Goal: Task Accomplishment & Management: Complete application form

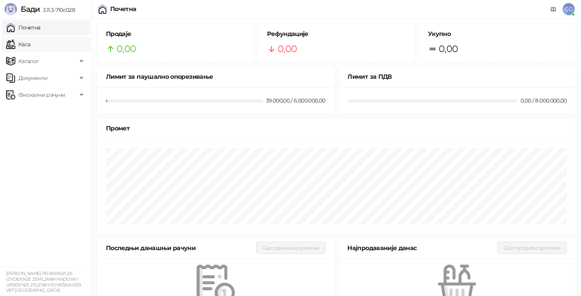
click at [30, 46] on link "Каса" at bounding box center [18, 44] width 24 height 15
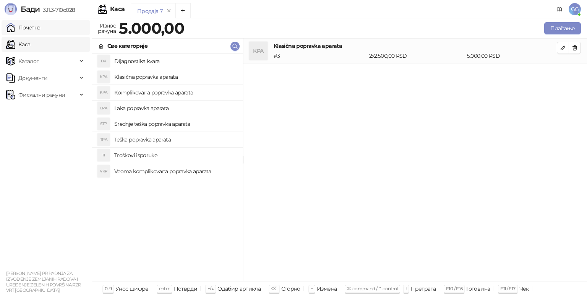
click at [41, 30] on link "Почетна" at bounding box center [23, 27] width 34 height 15
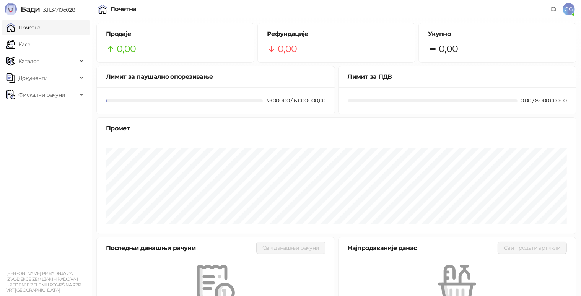
click at [564, 8] on span "GG" at bounding box center [568, 9] width 12 height 12
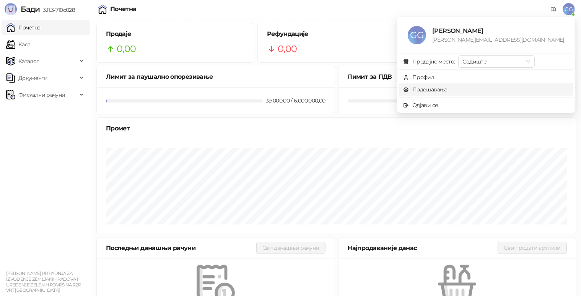
click at [447, 87] on link "Подешавања" at bounding box center [425, 89] width 44 height 7
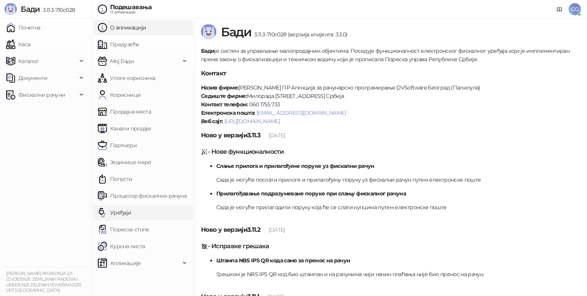
click at [124, 213] on link "Уређаји" at bounding box center [115, 212] width 34 height 15
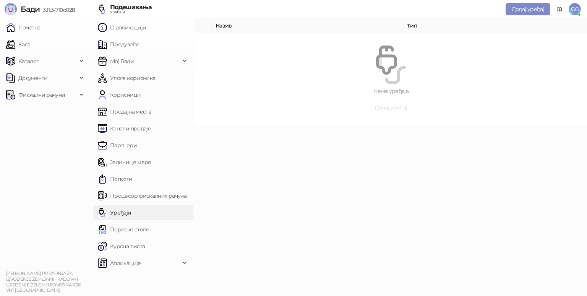
click at [385, 106] on span "Додај уређај" at bounding box center [391, 107] width 33 height 7
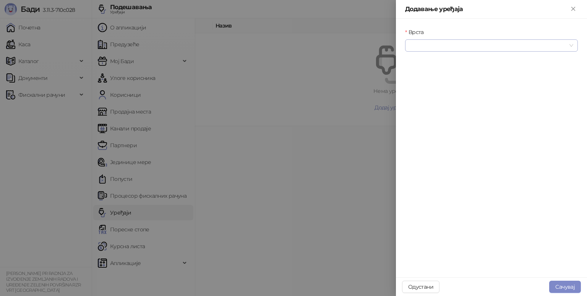
click at [469, 45] on input "Врста" at bounding box center [488, 45] width 157 height 11
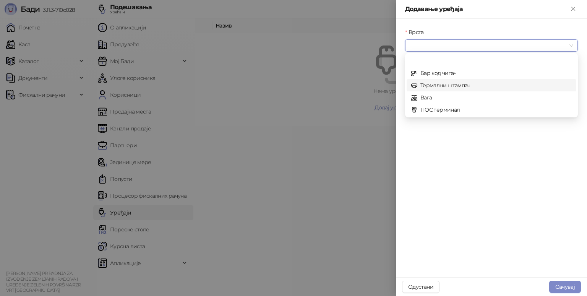
click at [447, 83] on div "Термални штампач" at bounding box center [491, 85] width 161 height 8
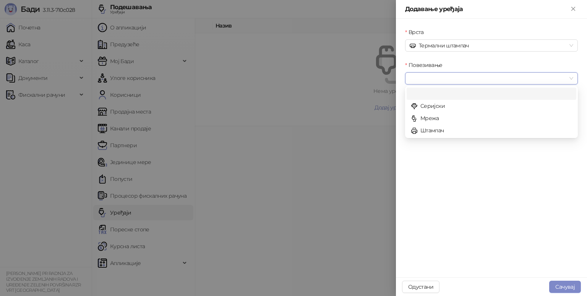
click at [441, 80] on input "Повезивање" at bounding box center [488, 78] width 157 height 11
click at [432, 135] on div "Штампач" at bounding box center [492, 130] width 170 height 12
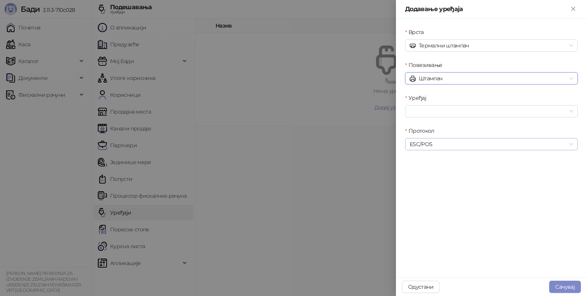
click at [433, 144] on span "ESC/POS" at bounding box center [492, 143] width 164 height 11
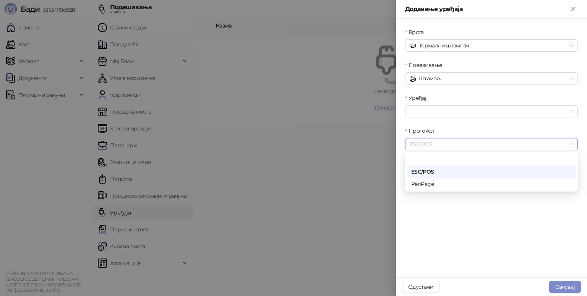
click at [432, 171] on div "ESC/POS" at bounding box center [491, 171] width 161 height 8
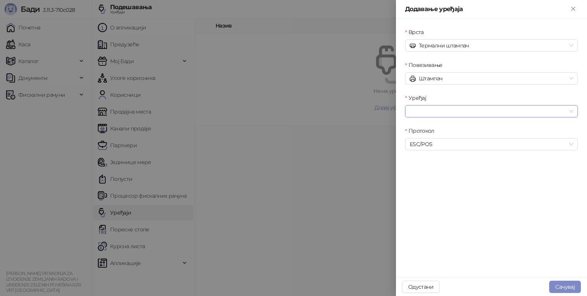
click at [431, 116] on input "Уређај" at bounding box center [488, 111] width 157 height 11
click at [427, 139] on div "Termalni Stampac" at bounding box center [491, 139] width 161 height 8
click at [431, 141] on span "ESC/POS" at bounding box center [492, 143] width 164 height 11
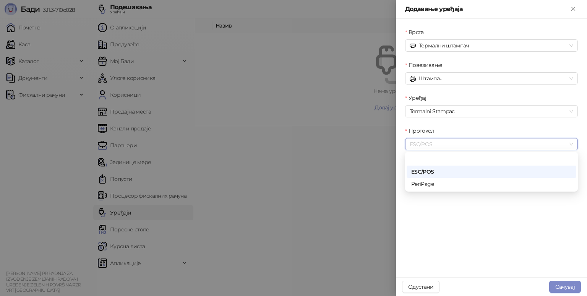
click at [431, 141] on span "ESC/POS" at bounding box center [492, 143] width 164 height 11
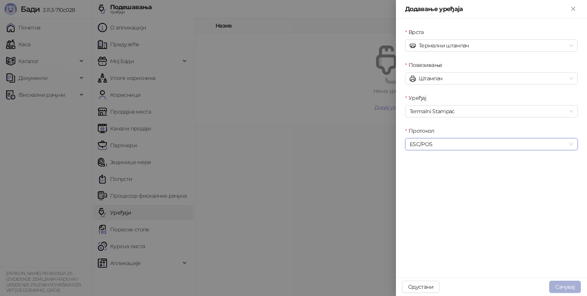
click at [571, 288] on button "Сачувај" at bounding box center [565, 287] width 32 height 12
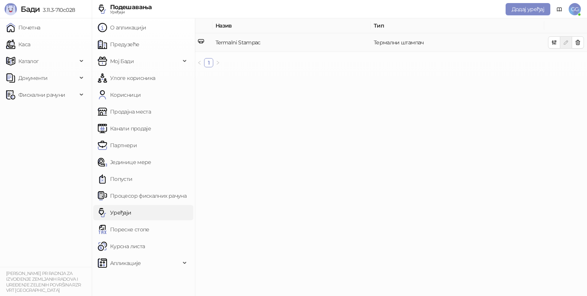
click at [297, 43] on td "Termalni Stampac" at bounding box center [292, 42] width 158 height 19
click at [555, 43] on icon "button" at bounding box center [555, 43] width 4 height 4
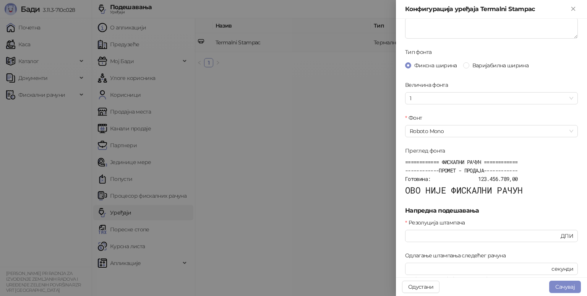
scroll to position [229, 0]
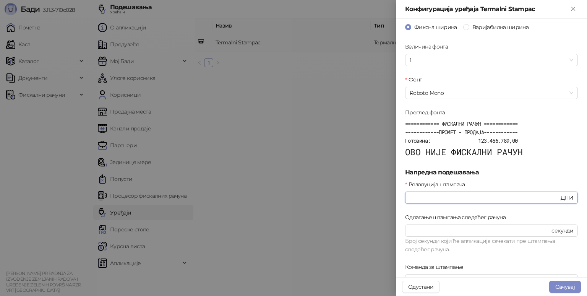
click at [437, 196] on input "***" at bounding box center [485, 197] width 150 height 8
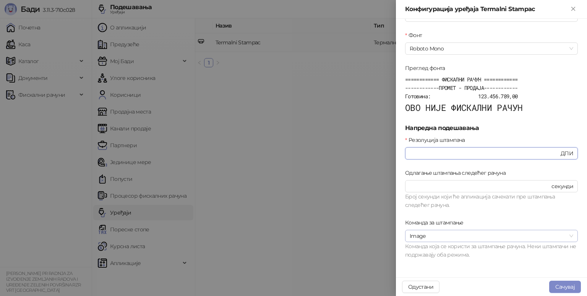
click at [419, 237] on span "Image" at bounding box center [492, 235] width 164 height 11
type input "***"
click at [419, 237] on span "Image" at bounding box center [492, 235] width 164 height 11
click at [557, 283] on button "Сачувај" at bounding box center [565, 287] width 32 height 12
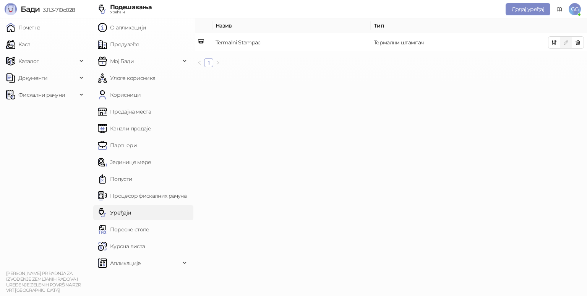
click at [120, 205] on link "Уређаји" at bounding box center [115, 212] width 34 height 15
click at [510, 7] on button "Додај уређај" at bounding box center [528, 9] width 45 height 12
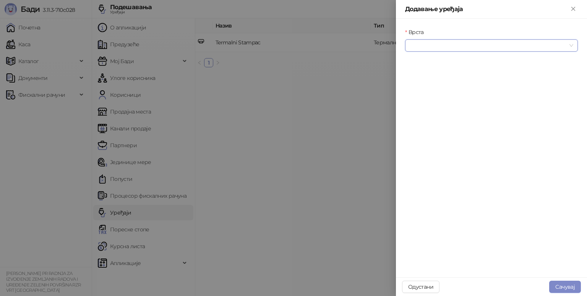
click at [476, 46] on input "Врста" at bounding box center [488, 45] width 157 height 11
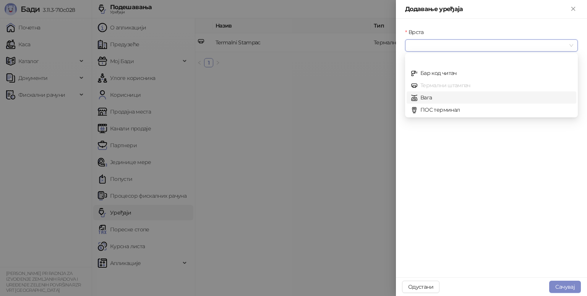
click at [439, 84] on div "Термални штампач" at bounding box center [491, 85] width 161 height 8
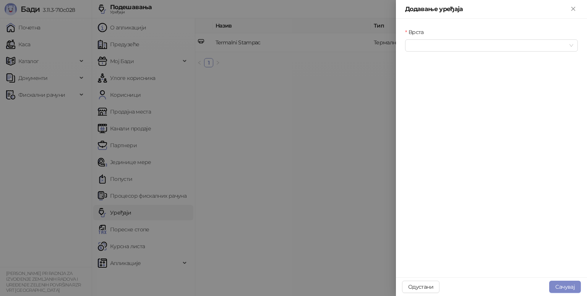
click at [291, 78] on div at bounding box center [293, 148] width 587 height 296
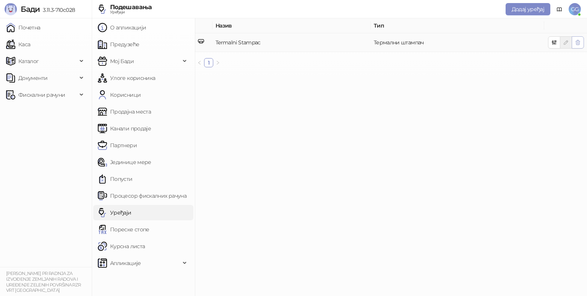
click at [578, 39] on icon "button" at bounding box center [578, 42] width 6 height 6
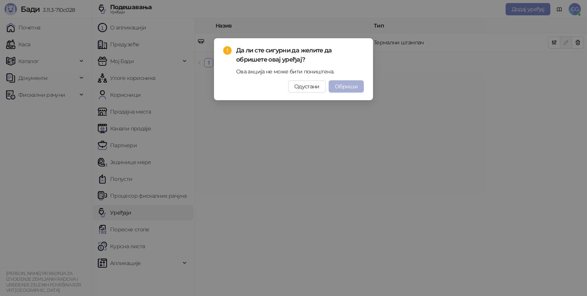
click at [347, 84] on span "Обриши" at bounding box center [346, 86] width 23 height 7
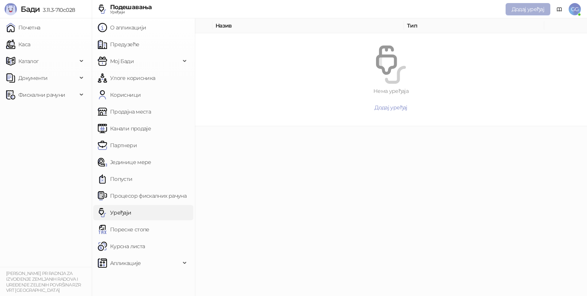
click at [528, 9] on span "Додај уређај" at bounding box center [528, 9] width 33 height 7
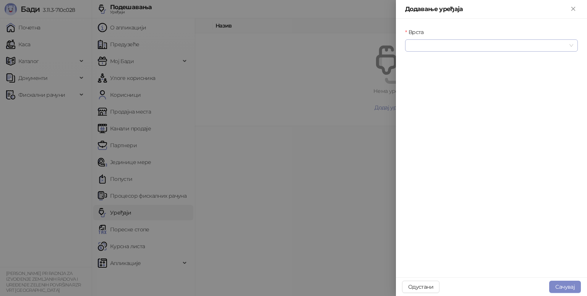
click at [431, 44] on input "Врста" at bounding box center [488, 45] width 157 height 11
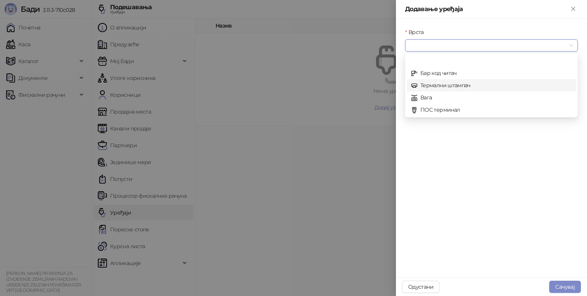
click at [431, 84] on div "Термални штампач" at bounding box center [491, 85] width 161 height 8
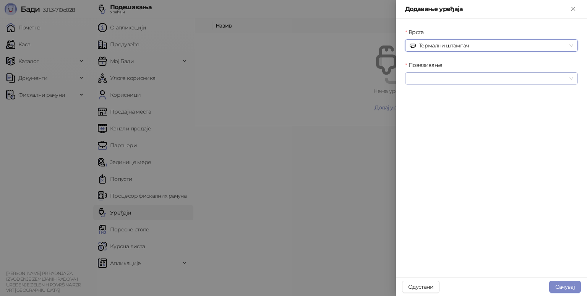
click at [431, 79] on input "Повезивање" at bounding box center [488, 78] width 157 height 11
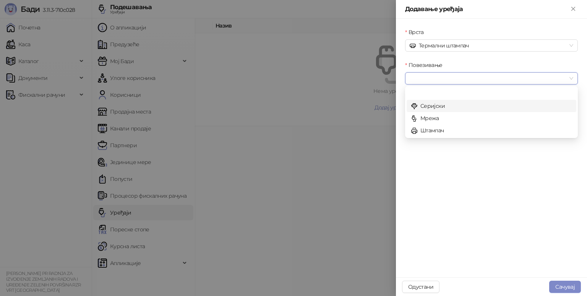
click at [434, 103] on div "Серијски" at bounding box center [491, 106] width 161 height 8
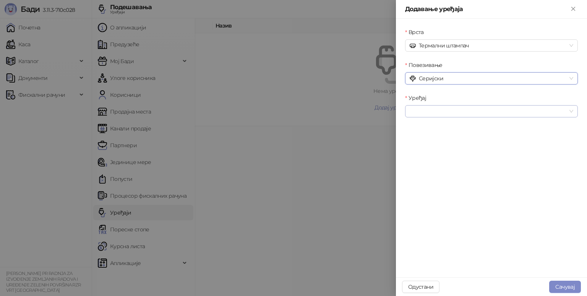
click at [431, 107] on input "Уређај" at bounding box center [488, 111] width 157 height 11
click at [481, 180] on div "Врста Термални штампач Повезивање Серијски Уређај" at bounding box center [491, 148] width 191 height 258
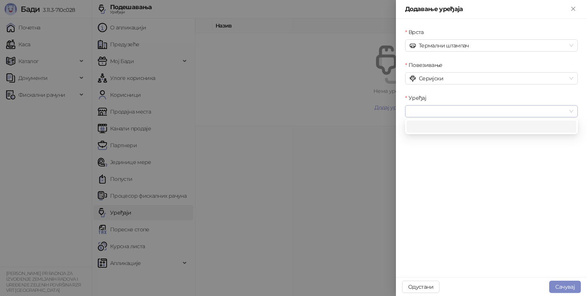
click at [574, 110] on div at bounding box center [491, 111] width 173 height 12
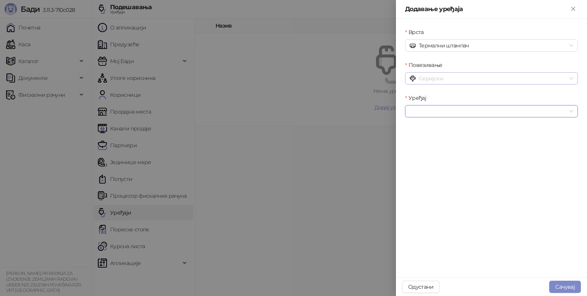
click at [572, 76] on span "Серијски" at bounding box center [492, 78] width 164 height 11
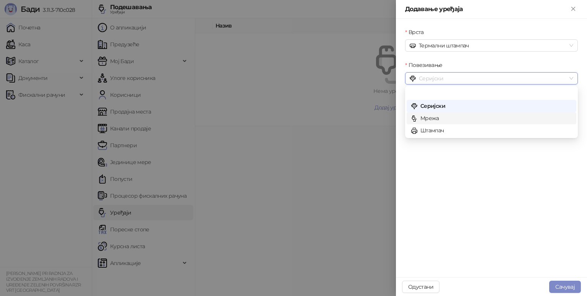
click at [479, 117] on div "Мрежа" at bounding box center [491, 118] width 161 height 8
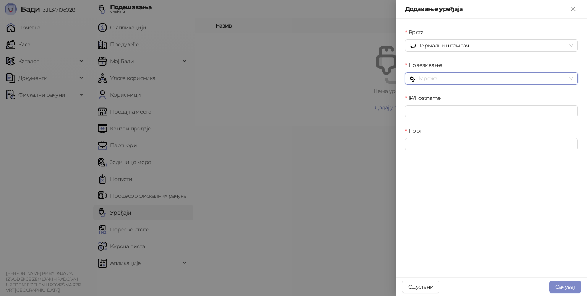
click at [535, 74] on span "Мрежа" at bounding box center [492, 78] width 164 height 11
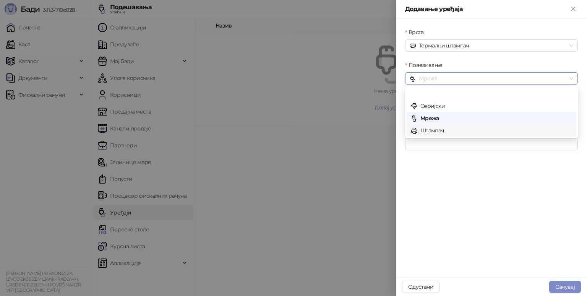
click at [437, 130] on div "Штампач" at bounding box center [491, 130] width 161 height 8
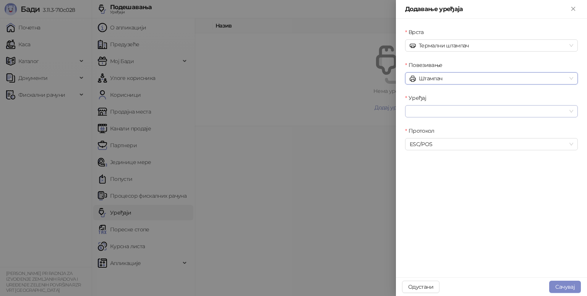
click at [449, 107] on input "Уређај" at bounding box center [488, 111] width 157 height 11
click at [438, 137] on div "Termalni Stampac" at bounding box center [491, 139] width 161 height 8
click at [438, 143] on span "ESC/POS" at bounding box center [492, 143] width 164 height 11
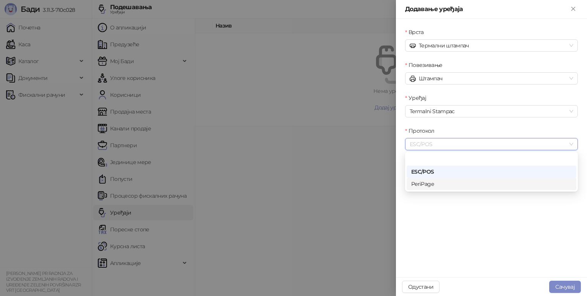
click at [424, 185] on div "PeriPage" at bounding box center [491, 184] width 161 height 8
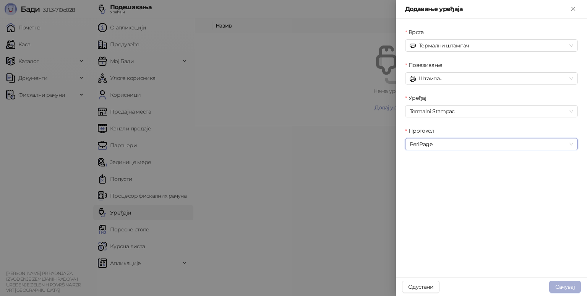
click at [561, 285] on button "Сачувај" at bounding box center [565, 287] width 32 height 12
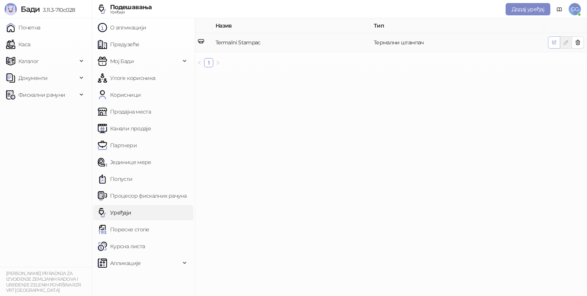
click at [556, 43] on icon "button" at bounding box center [555, 43] width 4 height 4
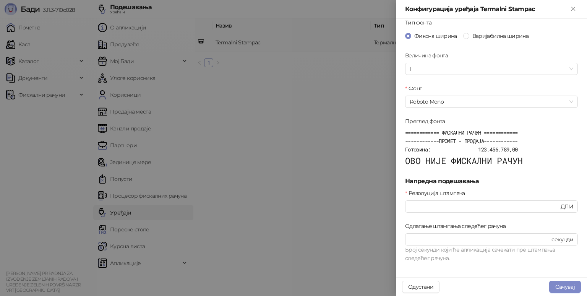
scroll to position [121, 0]
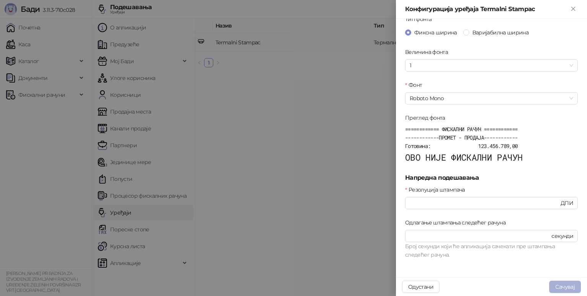
click at [560, 288] on button "Сачувај" at bounding box center [565, 287] width 32 height 12
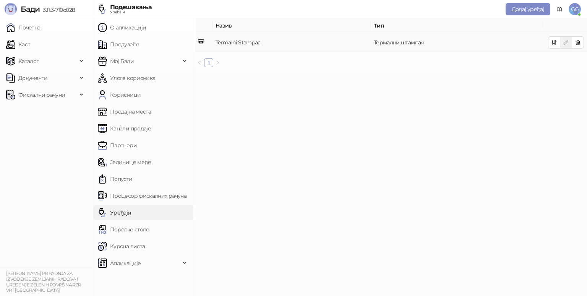
click at [225, 38] on td "Termalni Stampac" at bounding box center [292, 42] width 158 height 19
click at [37, 77] on span "Документи" at bounding box center [32, 77] width 29 height 15
click at [29, 111] on link "Улазни документи" at bounding box center [39, 111] width 61 height 15
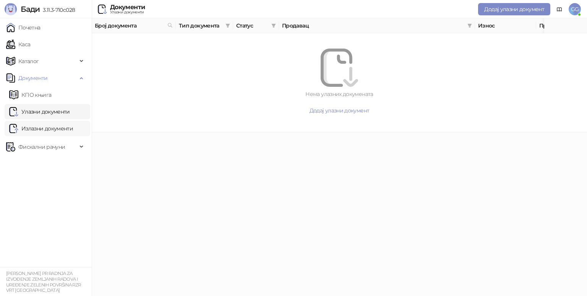
click at [33, 128] on link "Излазни документи" at bounding box center [41, 128] width 64 height 15
click at [43, 96] on link "КПО књига" at bounding box center [30, 94] width 42 height 15
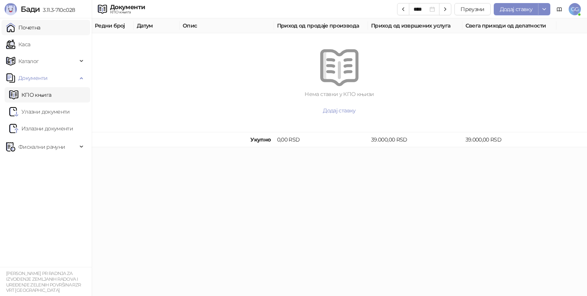
click at [40, 29] on link "Почетна" at bounding box center [23, 27] width 34 height 15
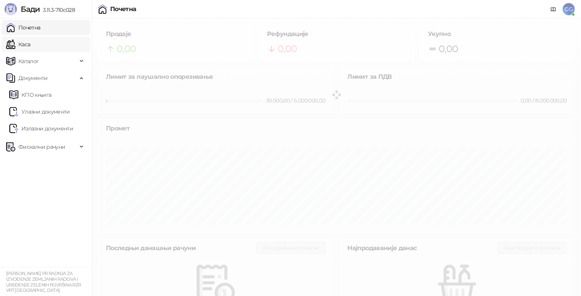
click at [28, 46] on link "Каса" at bounding box center [18, 44] width 24 height 15
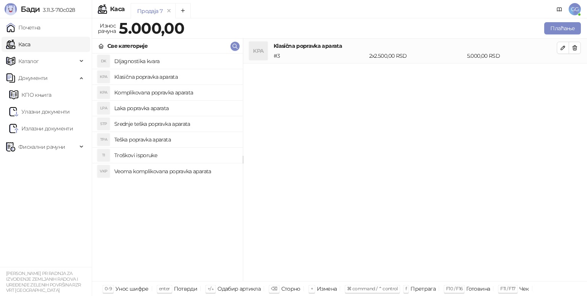
click at [185, 69] on li "DK DIjagnostika kvara" at bounding box center [167, 62] width 151 height 16
click at [159, 93] on h4 "Komplikovana popravka aparata" at bounding box center [175, 92] width 122 height 12
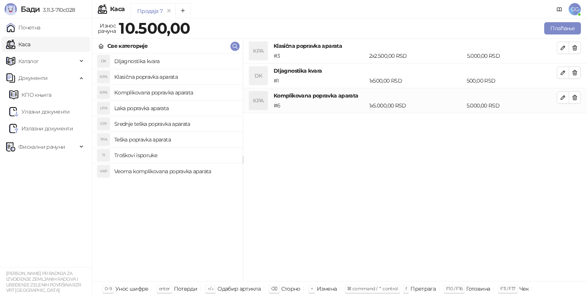
click at [164, 121] on h4 "Srednje teška popravka aparata" at bounding box center [175, 124] width 122 height 12
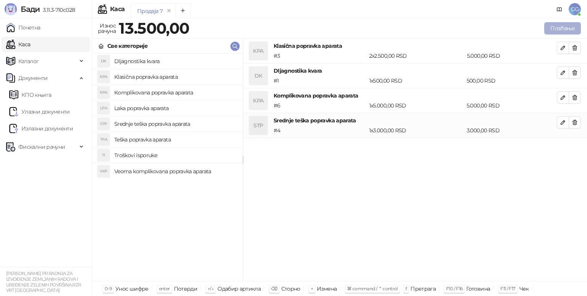
click at [561, 28] on button "Плаћање" at bounding box center [562, 28] width 37 height 12
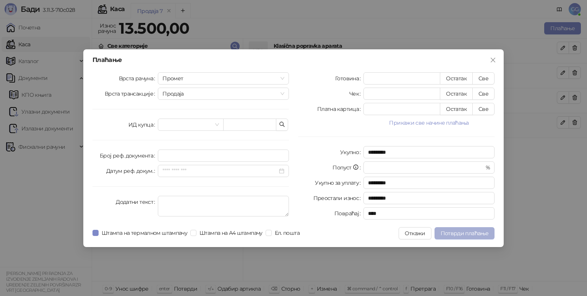
click at [462, 232] on span "Потврди плаћање" at bounding box center [465, 233] width 48 height 7
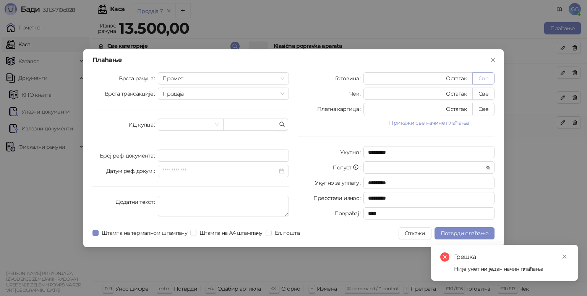
click at [481, 78] on button "Све" at bounding box center [484, 78] width 22 height 12
type input "*****"
type input "****"
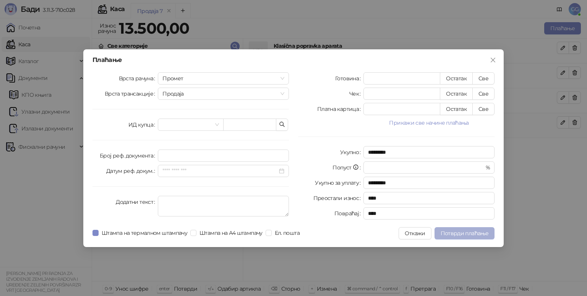
click at [453, 232] on span "Потврди плаћање" at bounding box center [465, 233] width 48 height 7
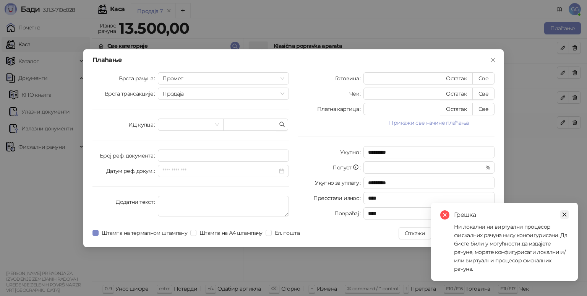
click at [563, 213] on icon "close" at bounding box center [564, 214] width 5 height 5
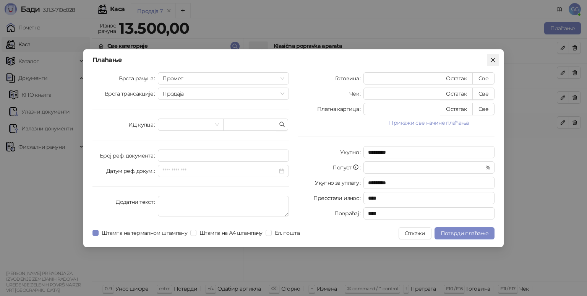
click at [493, 59] on icon "close" at bounding box center [493, 60] width 6 height 6
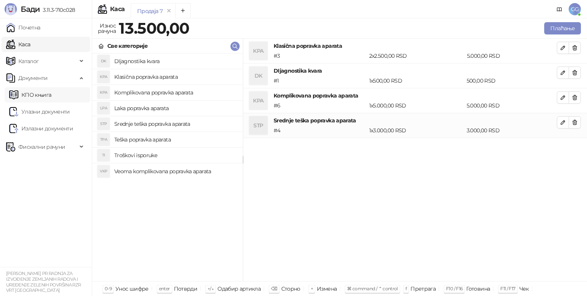
click at [34, 94] on link "КПО књига" at bounding box center [30, 94] width 42 height 15
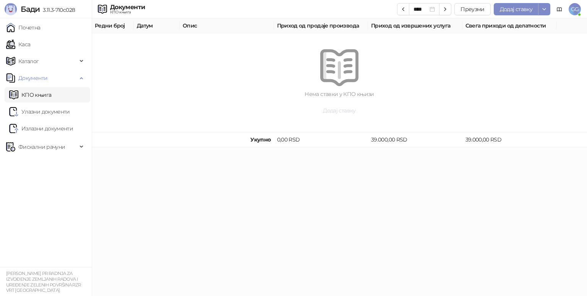
click at [342, 107] on button "Додај ставку" at bounding box center [339, 110] width 459 height 12
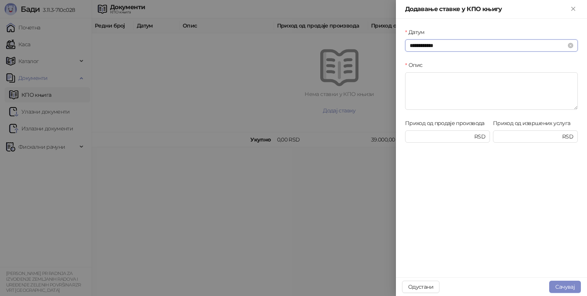
click at [445, 46] on input "**********" at bounding box center [488, 45] width 157 height 8
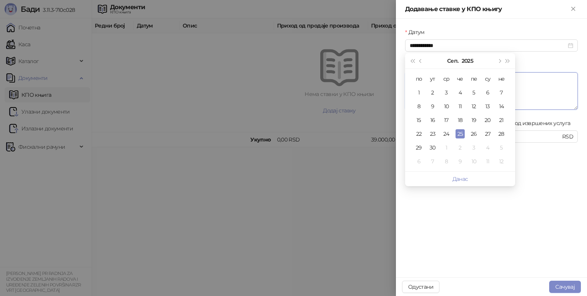
click at [568, 86] on textarea "Опис" at bounding box center [491, 90] width 173 height 37
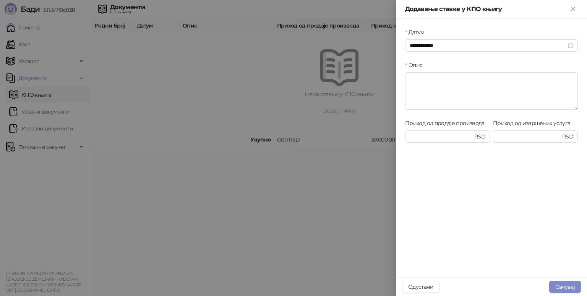
click at [436, 130] on div "Приход од продаје производа" at bounding box center [447, 124] width 85 height 11
click at [432, 137] on input "Приход од продаје производа" at bounding box center [441, 136] width 63 height 8
type input "*****"
click at [522, 136] on input "Приход од извршених услуга" at bounding box center [529, 136] width 63 height 8
type input "****"
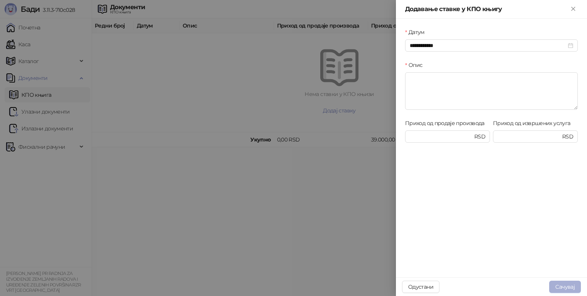
click at [561, 286] on button "Сачувај" at bounding box center [565, 287] width 32 height 12
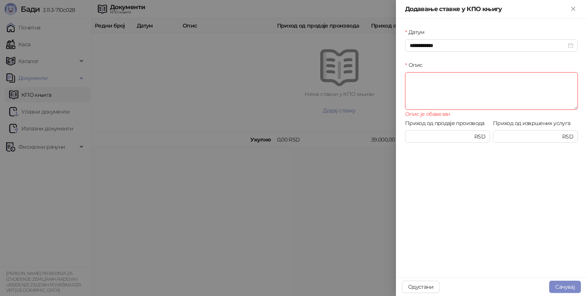
click at [439, 86] on textarea "Опис" at bounding box center [491, 90] width 173 height 37
type textarea "*******"
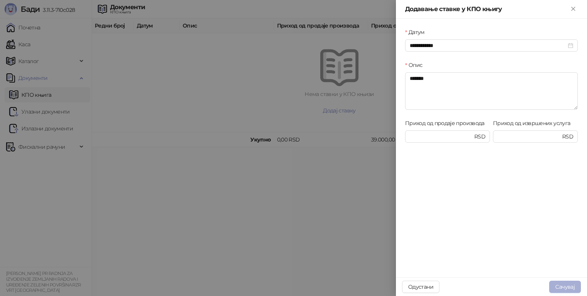
click at [561, 284] on button "Сачувај" at bounding box center [565, 287] width 32 height 12
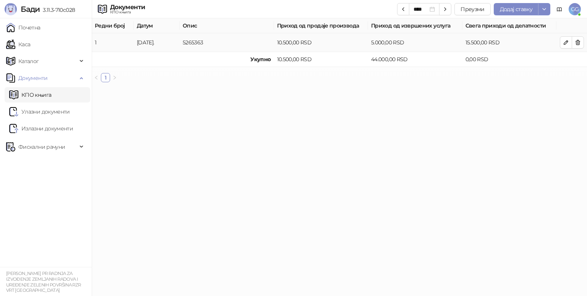
click at [400, 37] on td "5.000,00 RSD" at bounding box center [415, 42] width 94 height 19
click at [471, 7] on button "Преузми" at bounding box center [473, 9] width 36 height 12
